Goal: Information Seeking & Learning: Learn about a topic

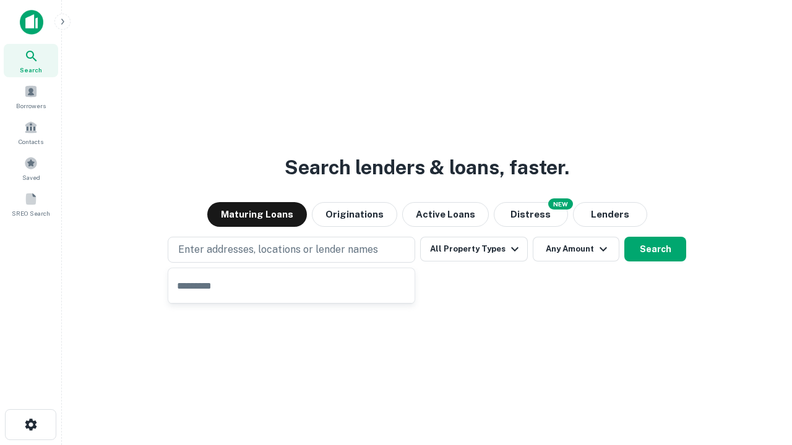
type input "**********"
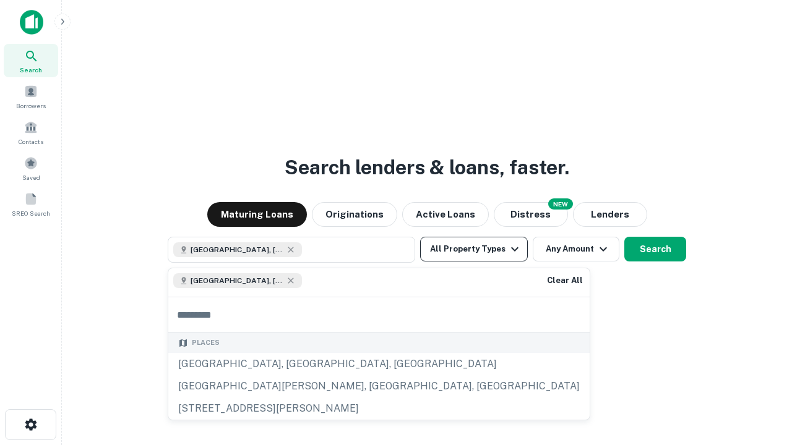
click at [474, 249] on button "All Property Types" at bounding box center [474, 249] width 108 height 25
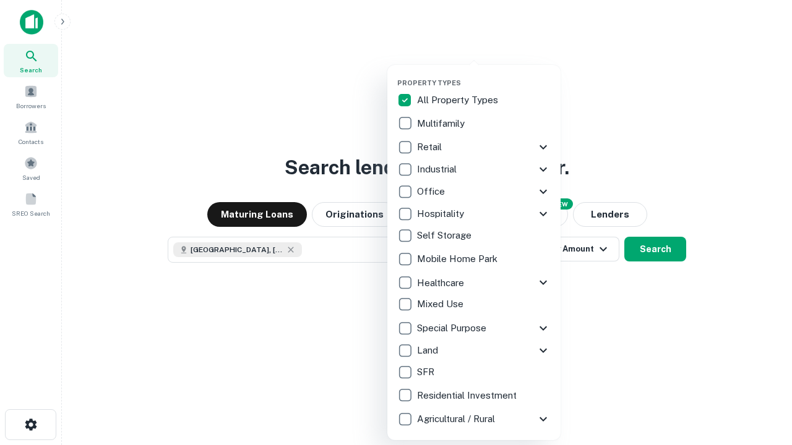
click at [484, 75] on button "button" at bounding box center [483, 75] width 173 height 1
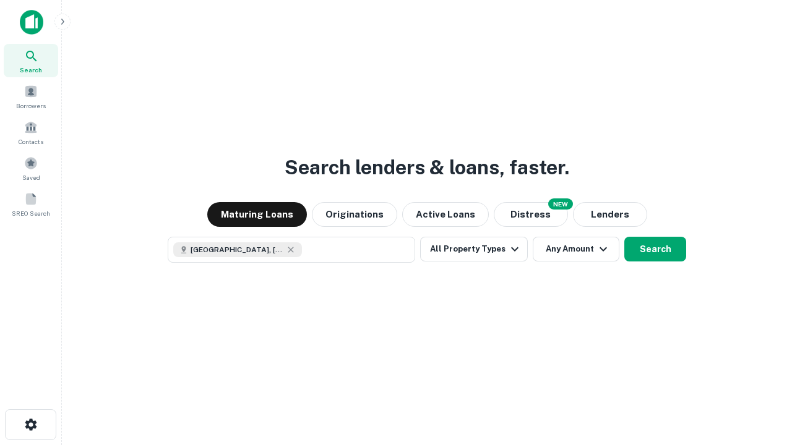
scroll to position [20, 0]
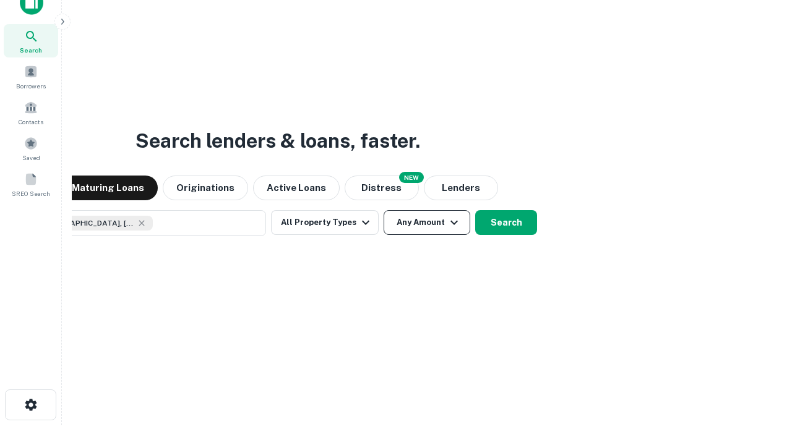
click at [384, 210] on button "Any Amount" at bounding box center [427, 222] width 87 height 25
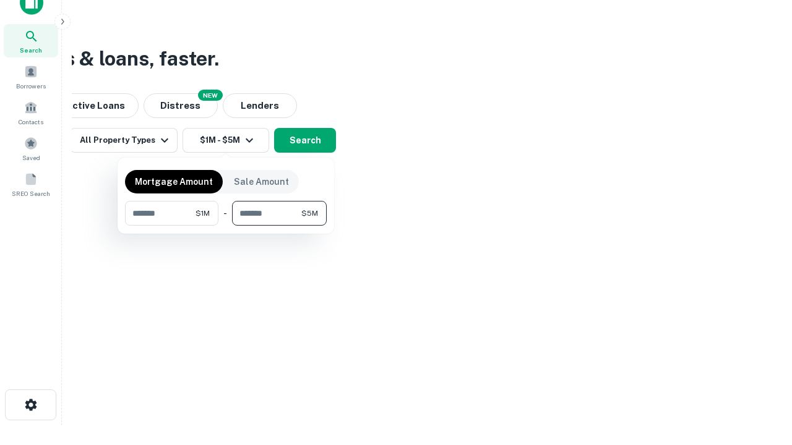
type input "*******"
click at [226, 226] on button "button" at bounding box center [226, 226] width 202 height 1
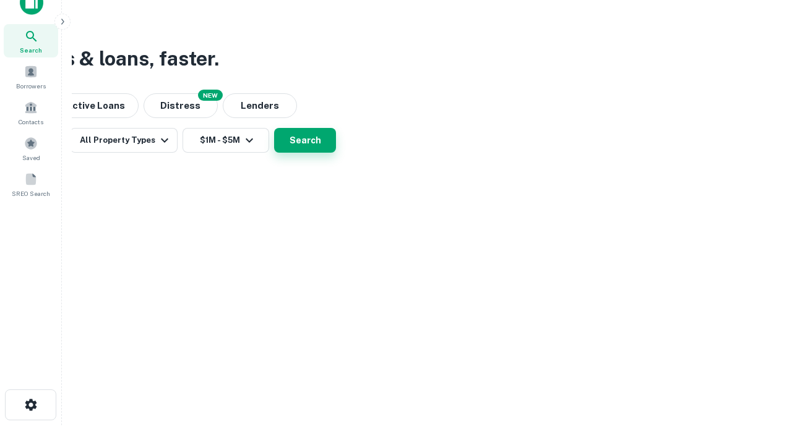
click at [336, 153] on button "Search" at bounding box center [305, 140] width 62 height 25
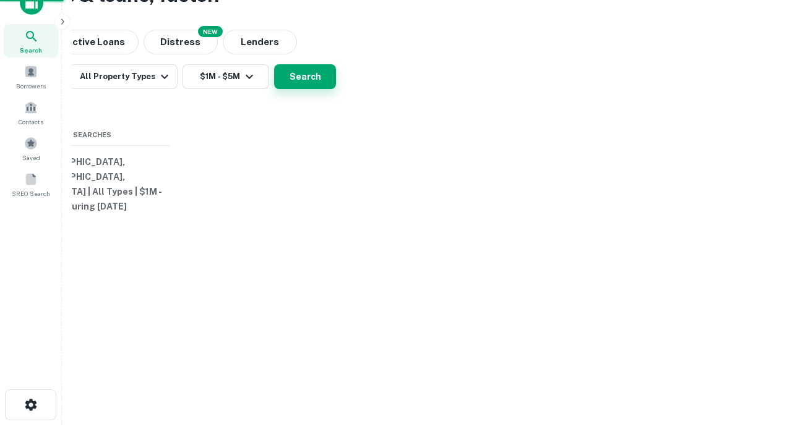
scroll to position [0, 228]
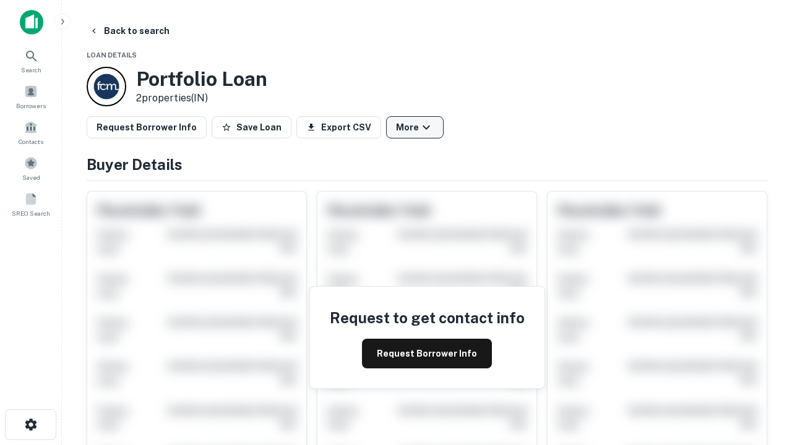
click at [414, 127] on button "More" at bounding box center [415, 127] width 58 height 22
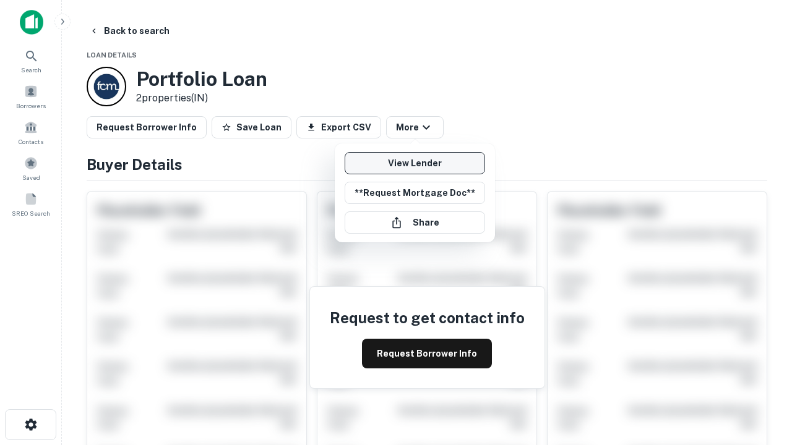
click at [414, 163] on link "View Lender" at bounding box center [415, 163] width 140 height 22
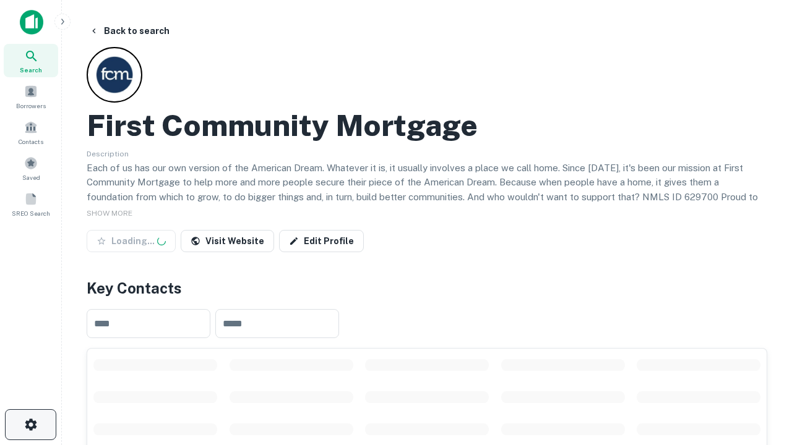
click at [30, 425] on icon "button" at bounding box center [31, 425] width 15 height 15
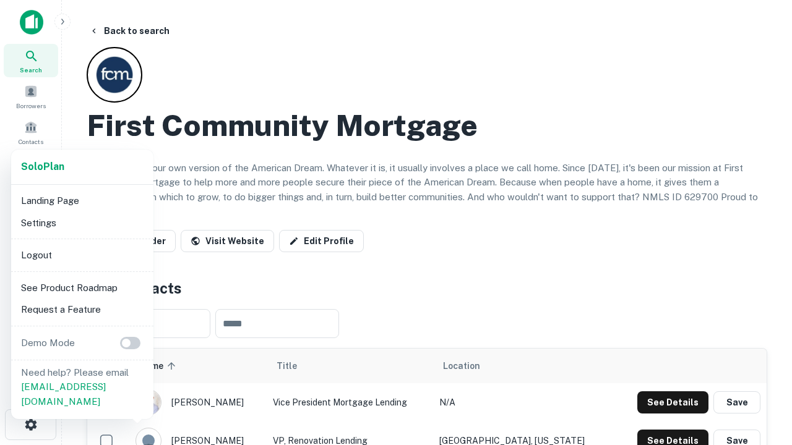
click at [82, 255] on li "Logout" at bounding box center [82, 255] width 132 height 22
